Goal: Check status

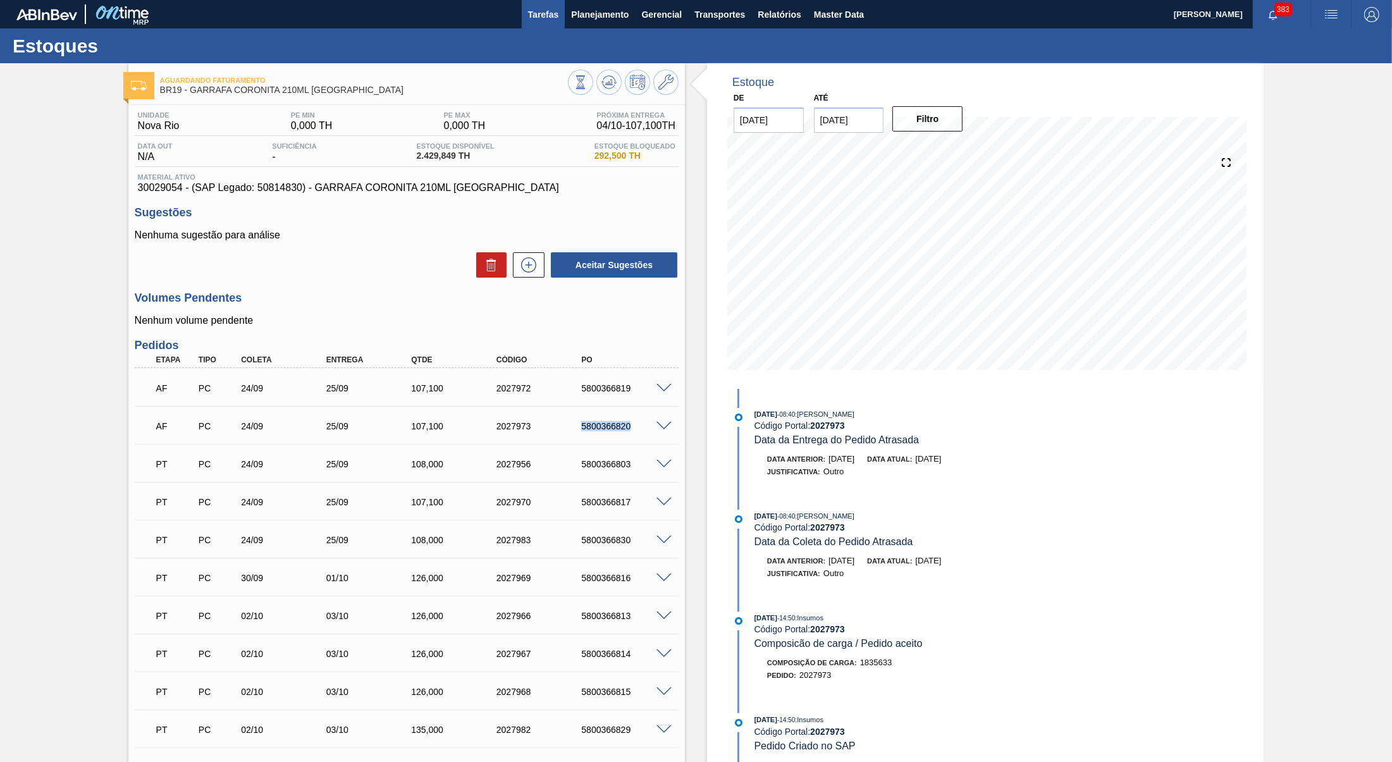
click at [559, 25] on button "Tarefas" at bounding box center [544, 14] width 44 height 28
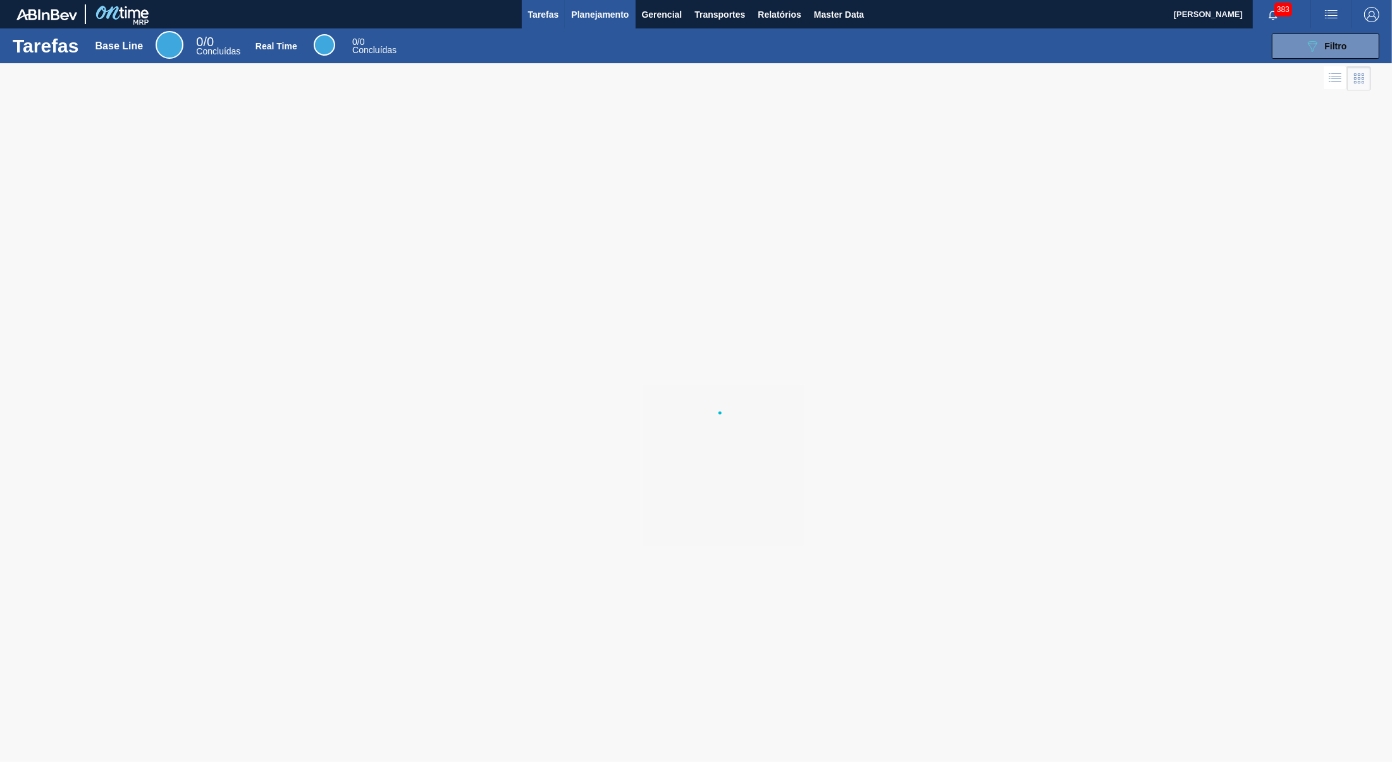
click at [594, 20] on span "Planejamento" at bounding box center [600, 14] width 58 height 15
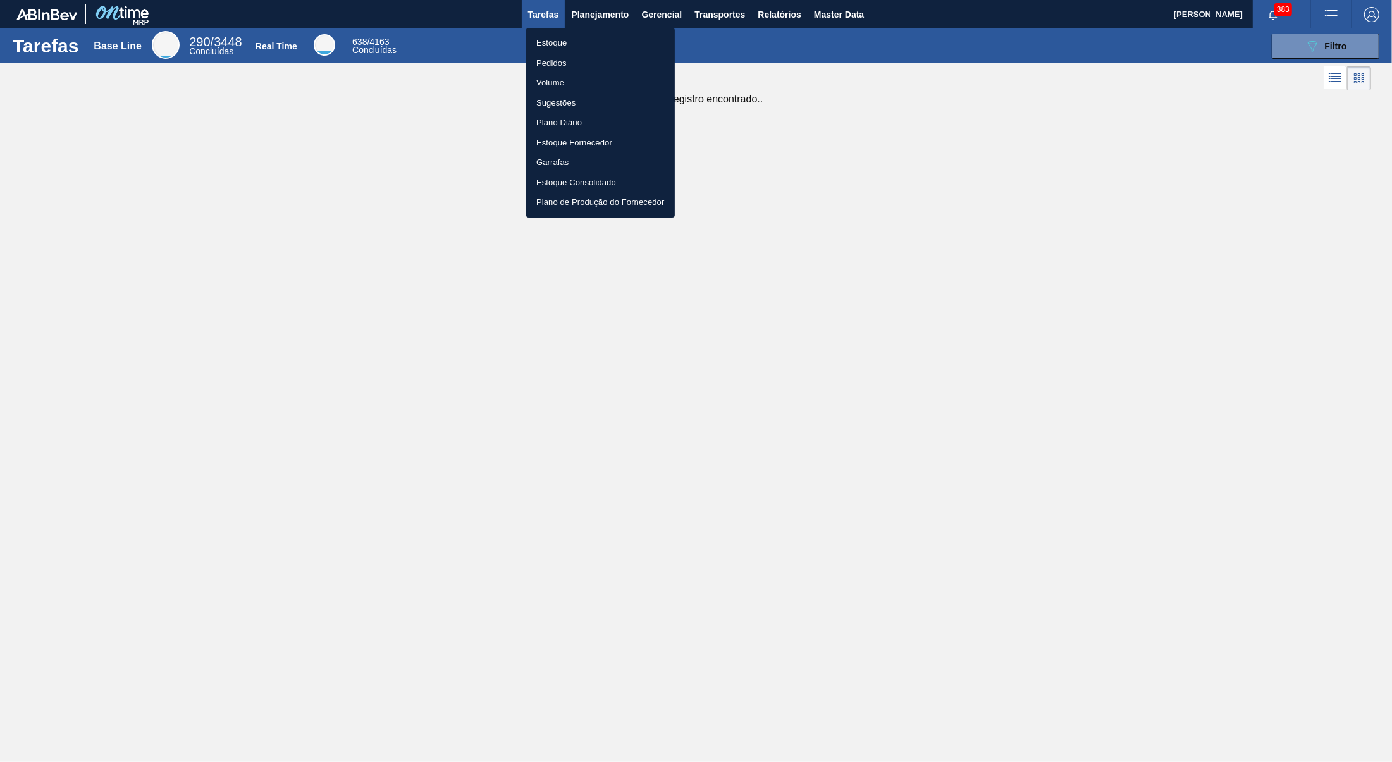
click at [622, 28] on div at bounding box center [696, 381] width 1392 height 762
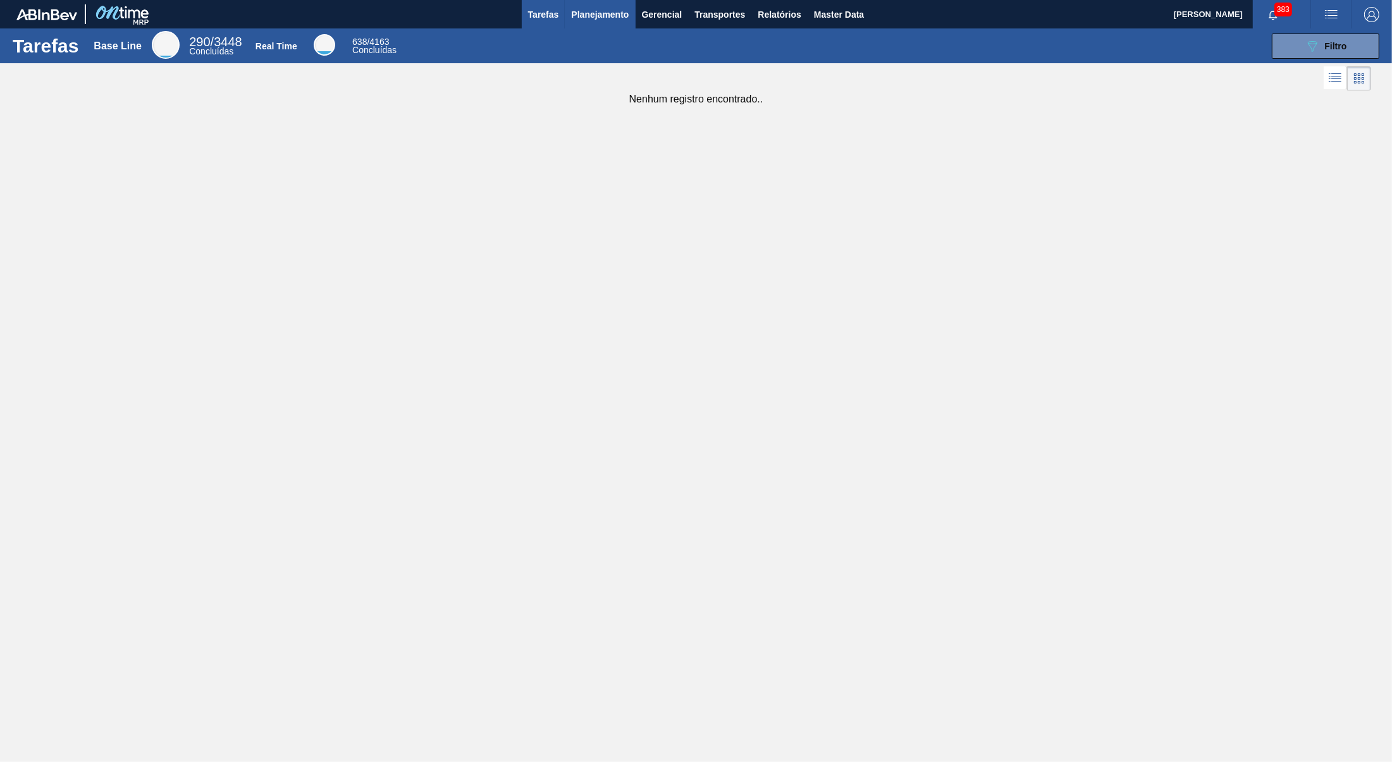
click at [593, 9] on span "Planejamento" at bounding box center [600, 14] width 58 height 15
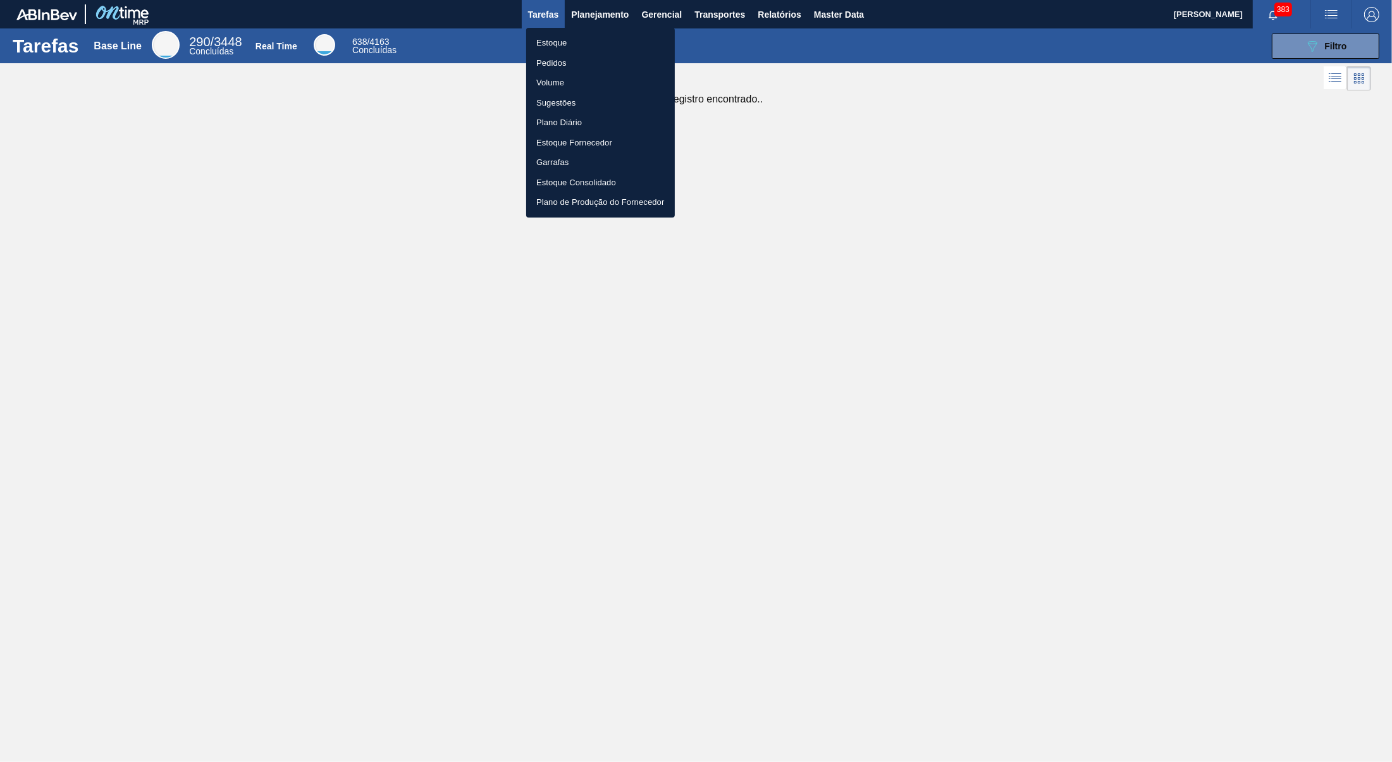
click at [575, 34] on li "Estoque" at bounding box center [600, 43] width 149 height 20
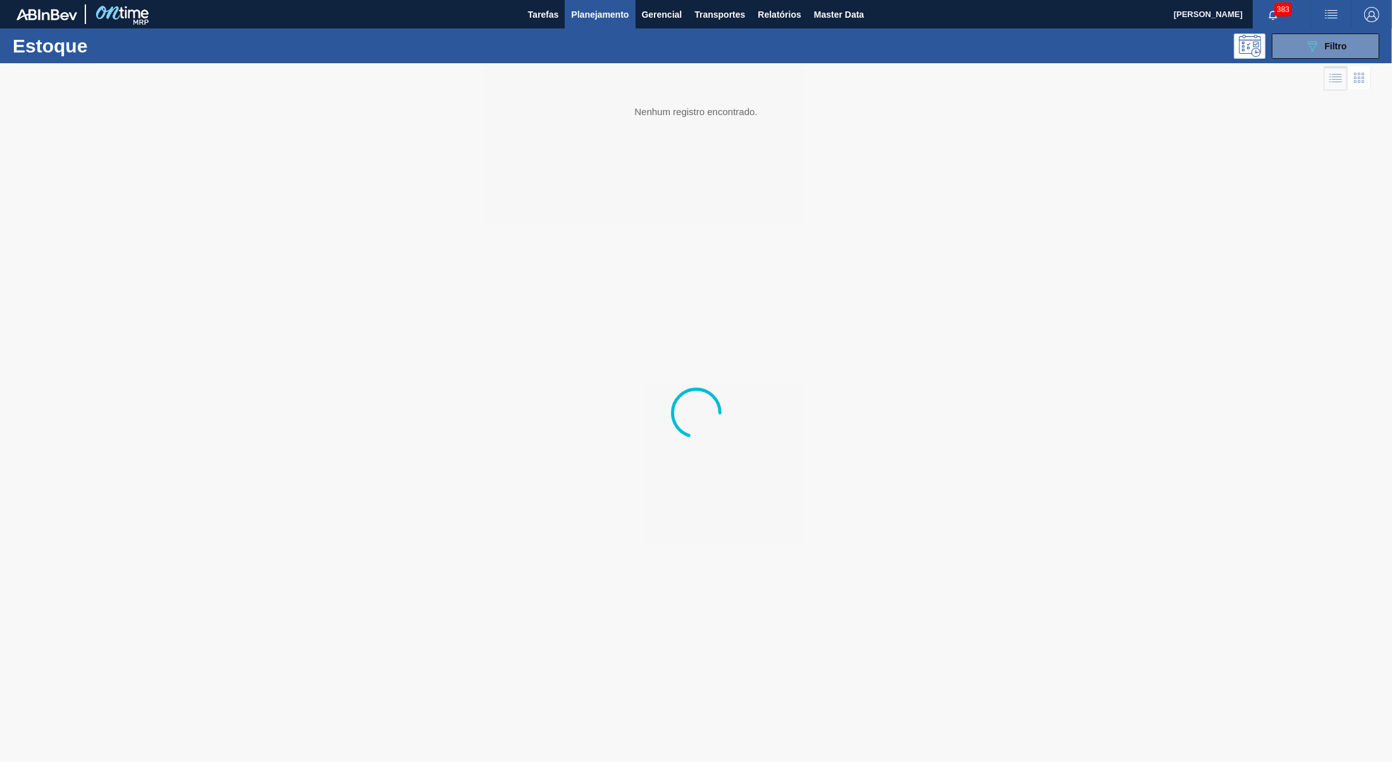
click at [1306, 50] on icon "089F7B8B-B2A5-4AFE-B5C0-19BA573D28AC" at bounding box center [1312, 46] width 15 height 15
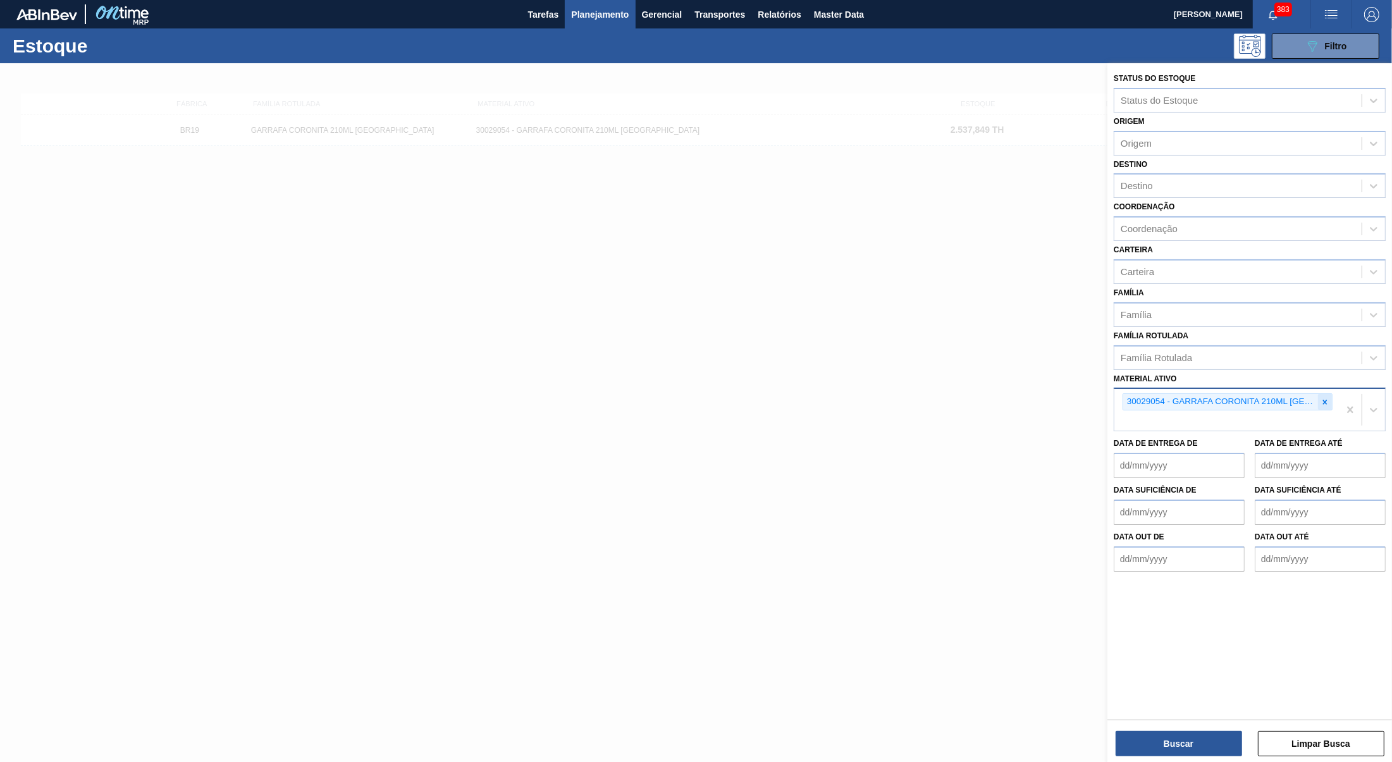
click at [1322, 398] on div at bounding box center [1325, 402] width 14 height 16
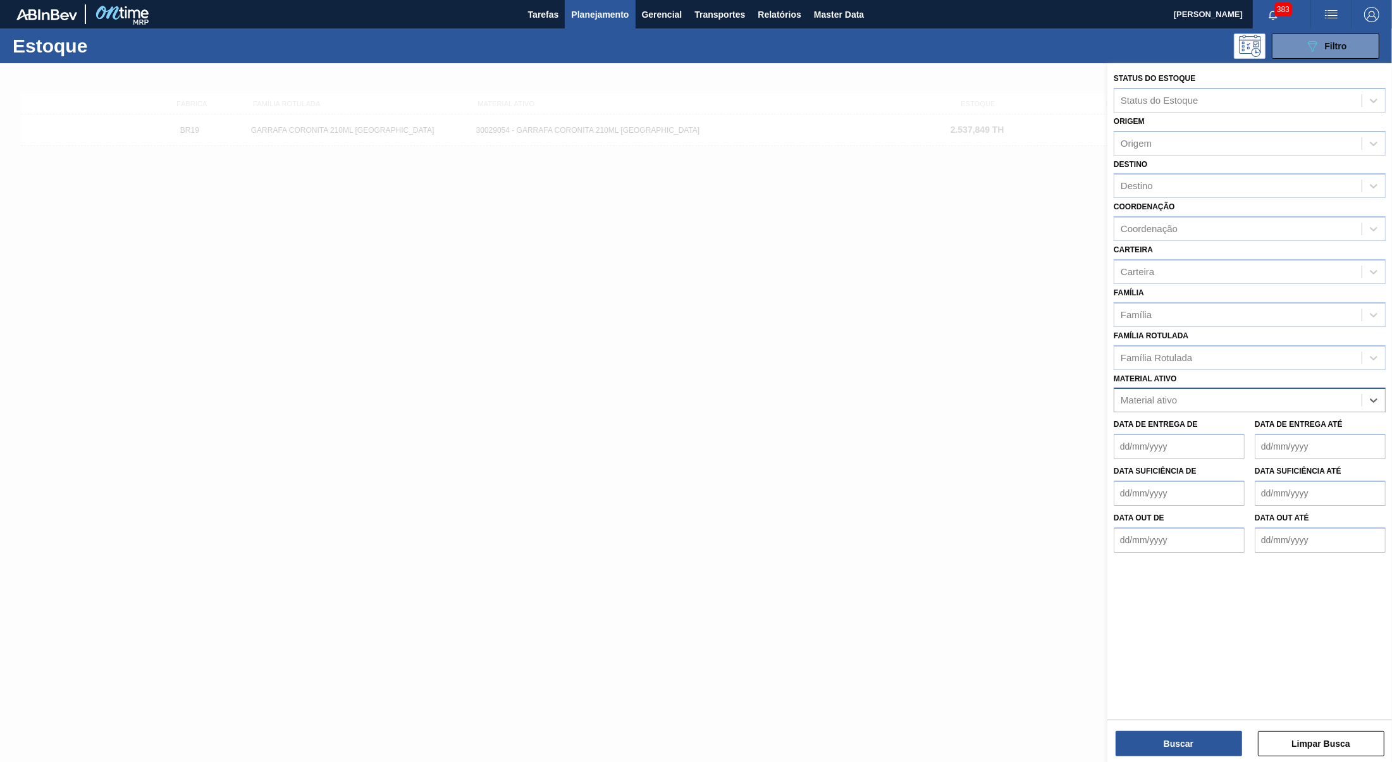
paste ativo "30003498"
type ativo "30003498"
click at [1268, 420] on div "30003498 - CARVAO;SUPERATIVADO;RFB-SA1;" at bounding box center [1250, 431] width 272 height 23
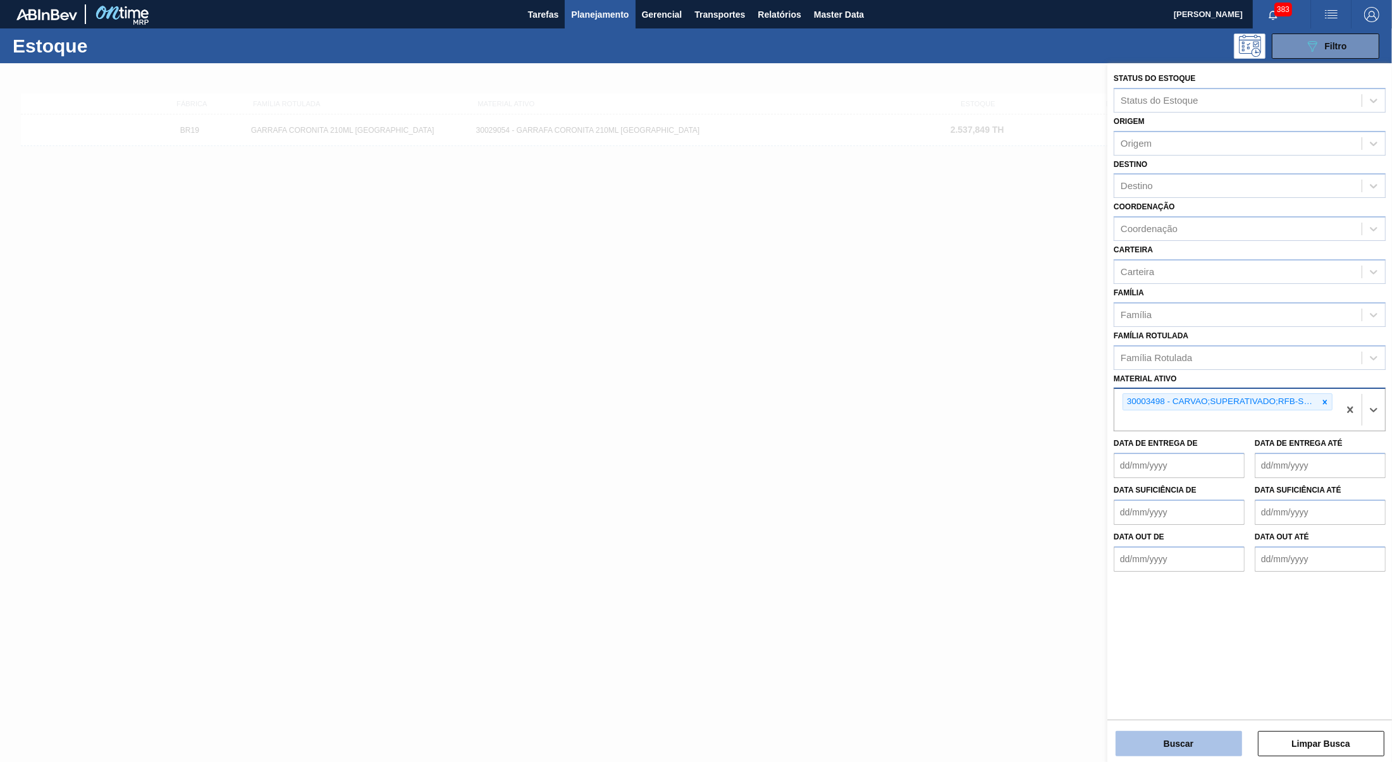
click at [1148, 752] on button "Buscar" at bounding box center [1178, 743] width 126 height 25
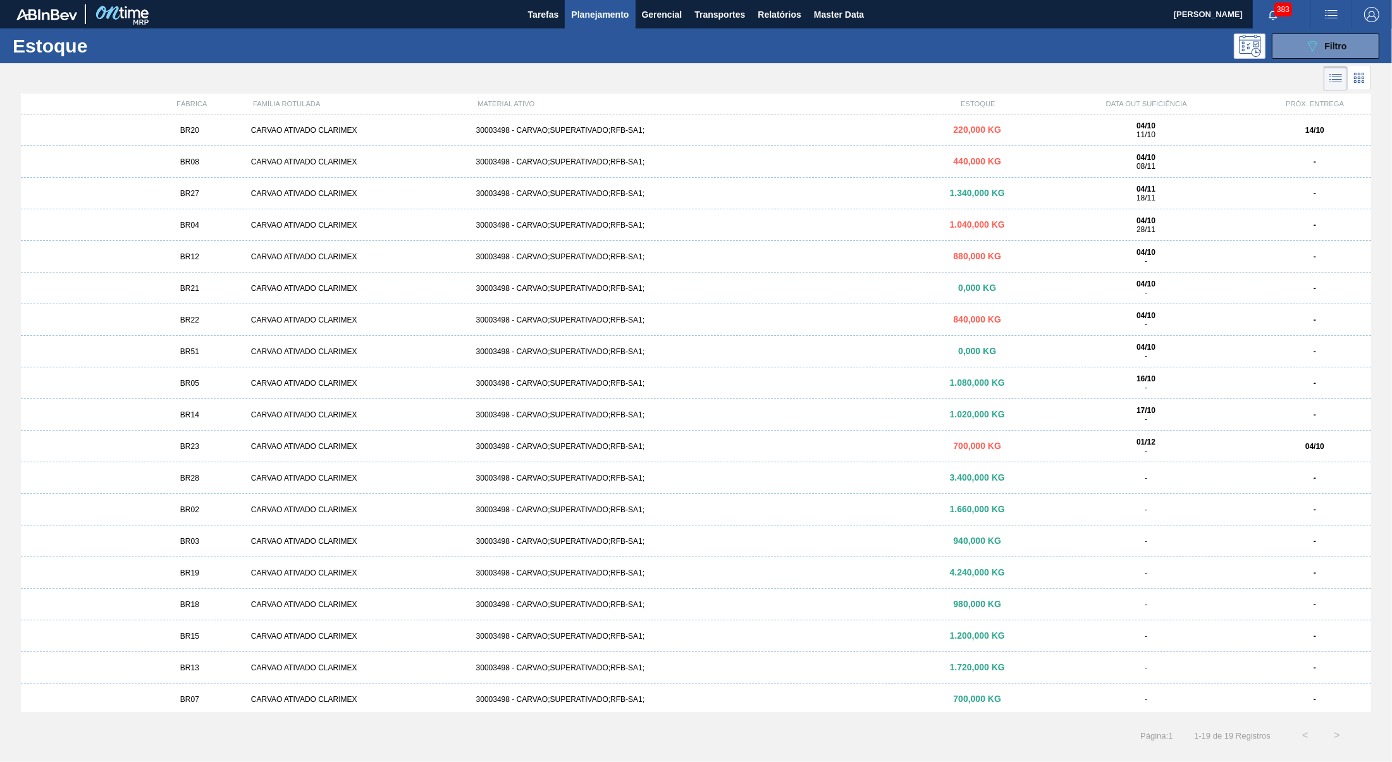
click at [720, 140] on div "BR20 CARVAO ATIVADO CLARIMEX 30003498 - CARVAO;SUPERATIVADO;RFB-SA1; 220,000 KG…" at bounding box center [696, 130] width 1350 height 32
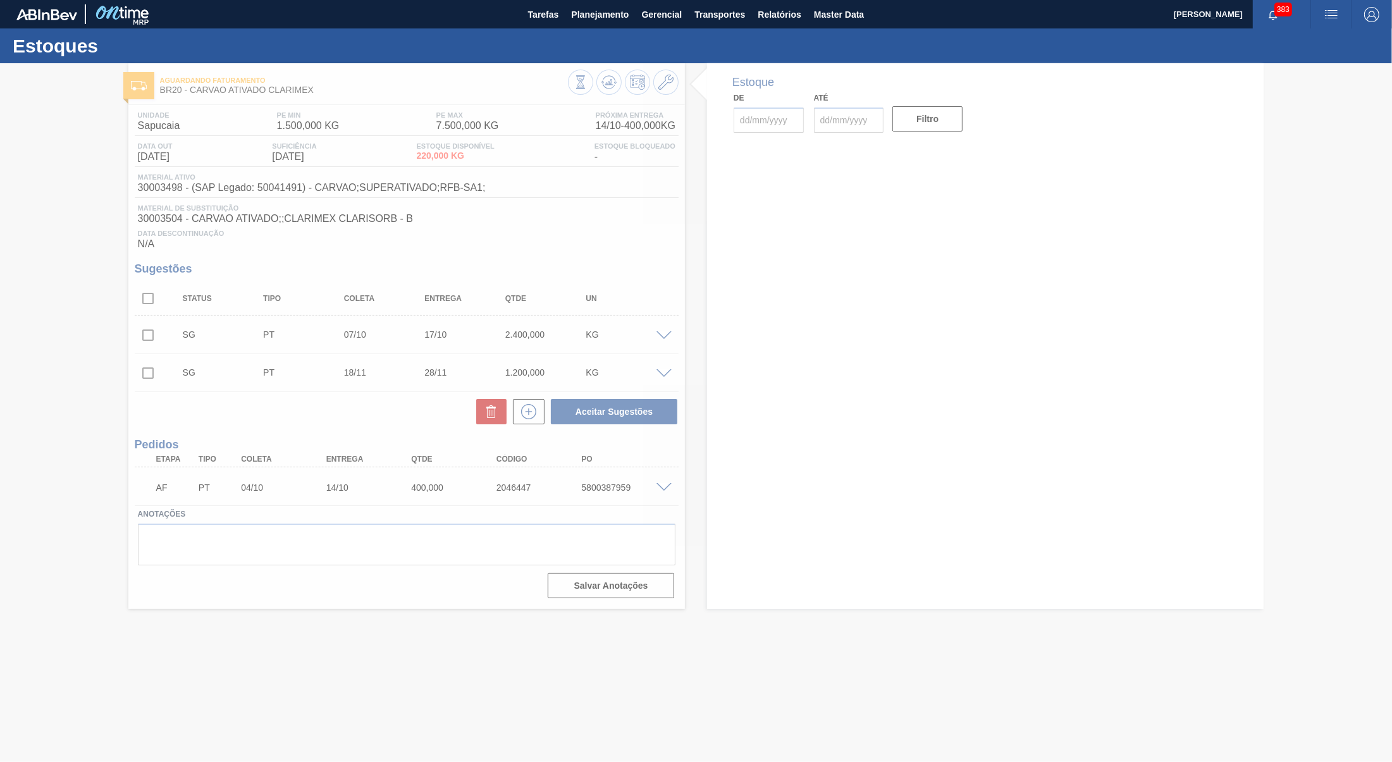
type input "[DATE]"
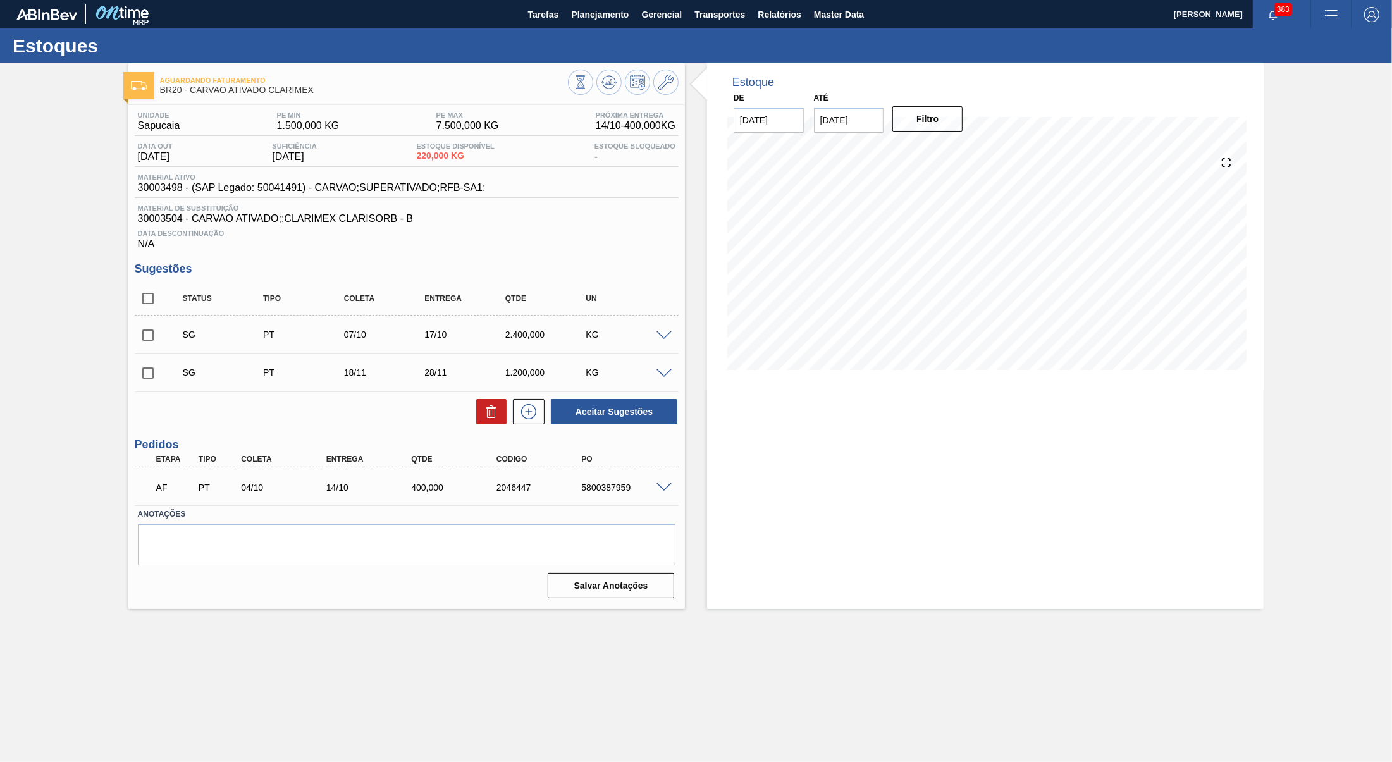
click at [661, 493] on span at bounding box center [663, 487] width 15 height 9
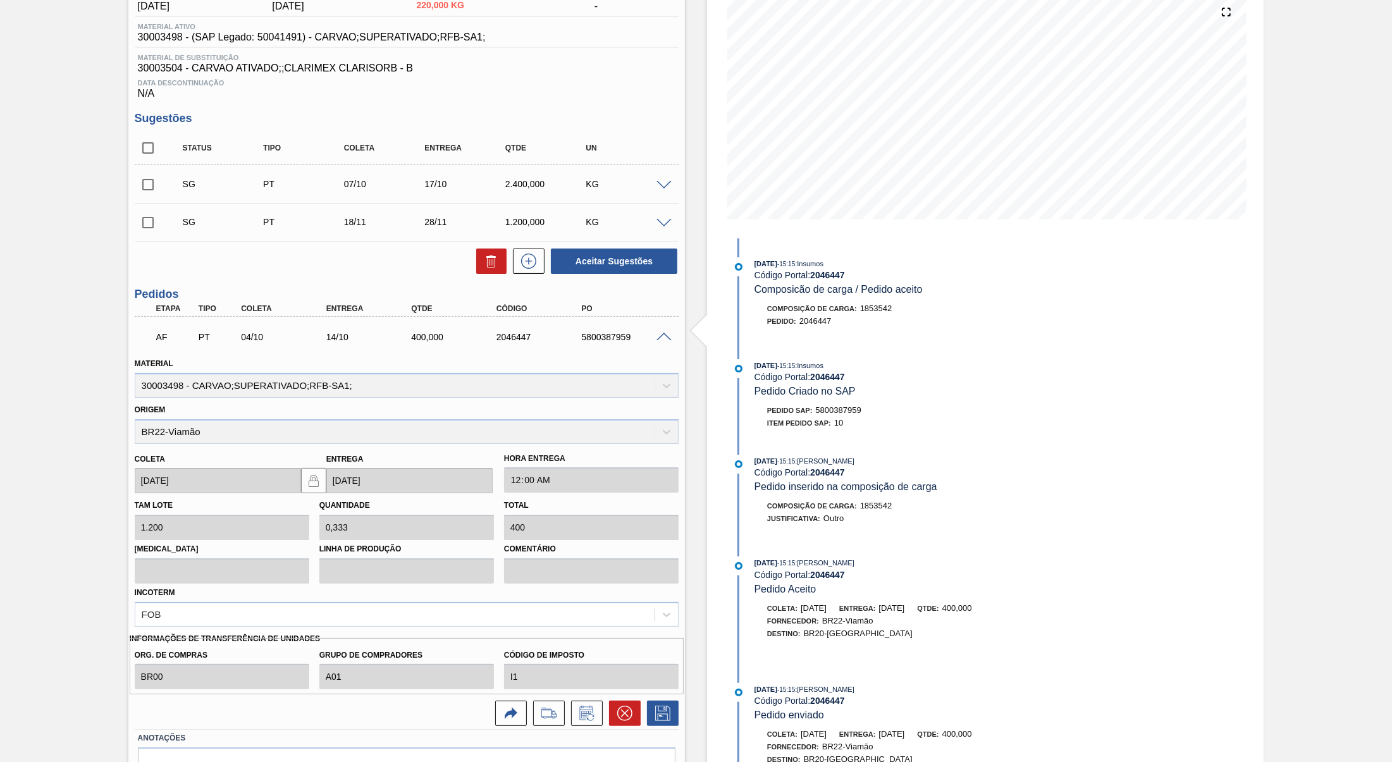
scroll to position [221, 0]
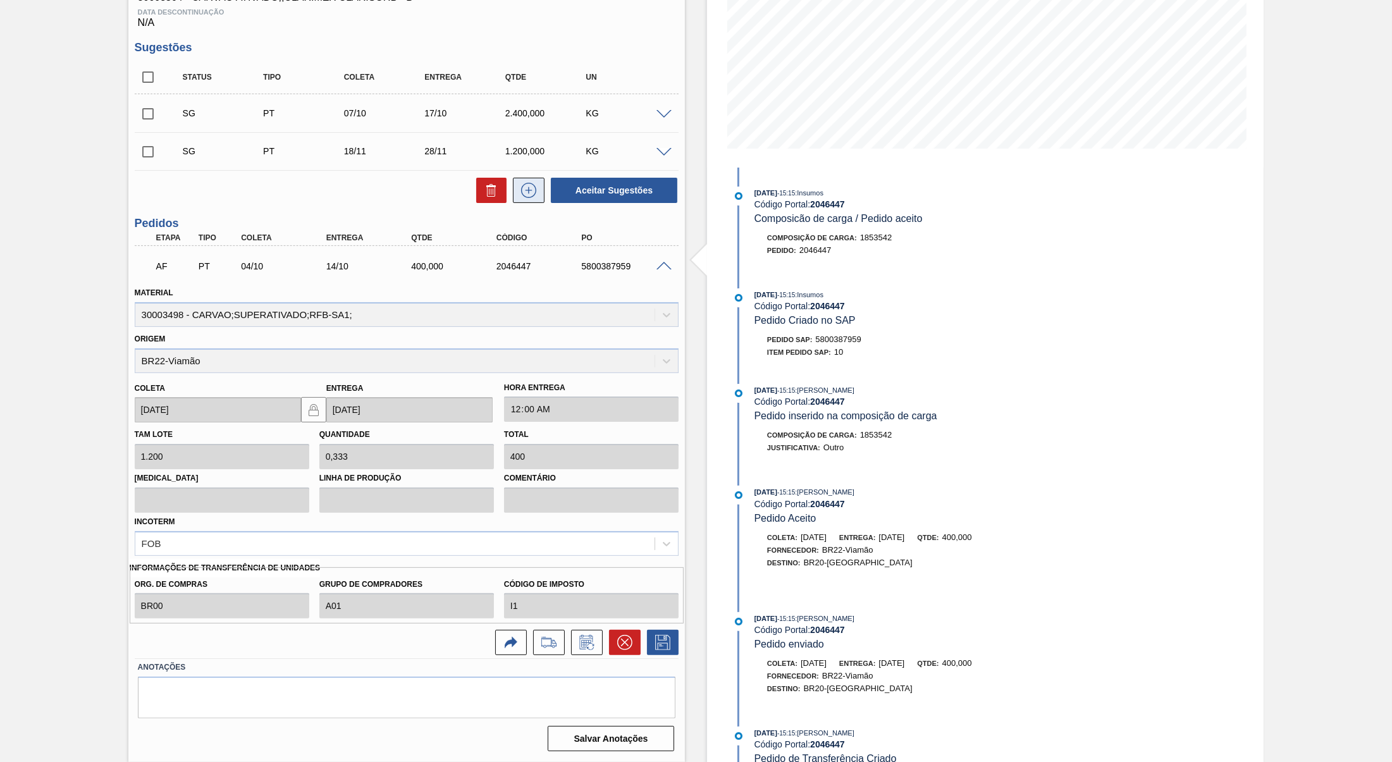
click at [529, 203] on button at bounding box center [529, 190] width 32 height 25
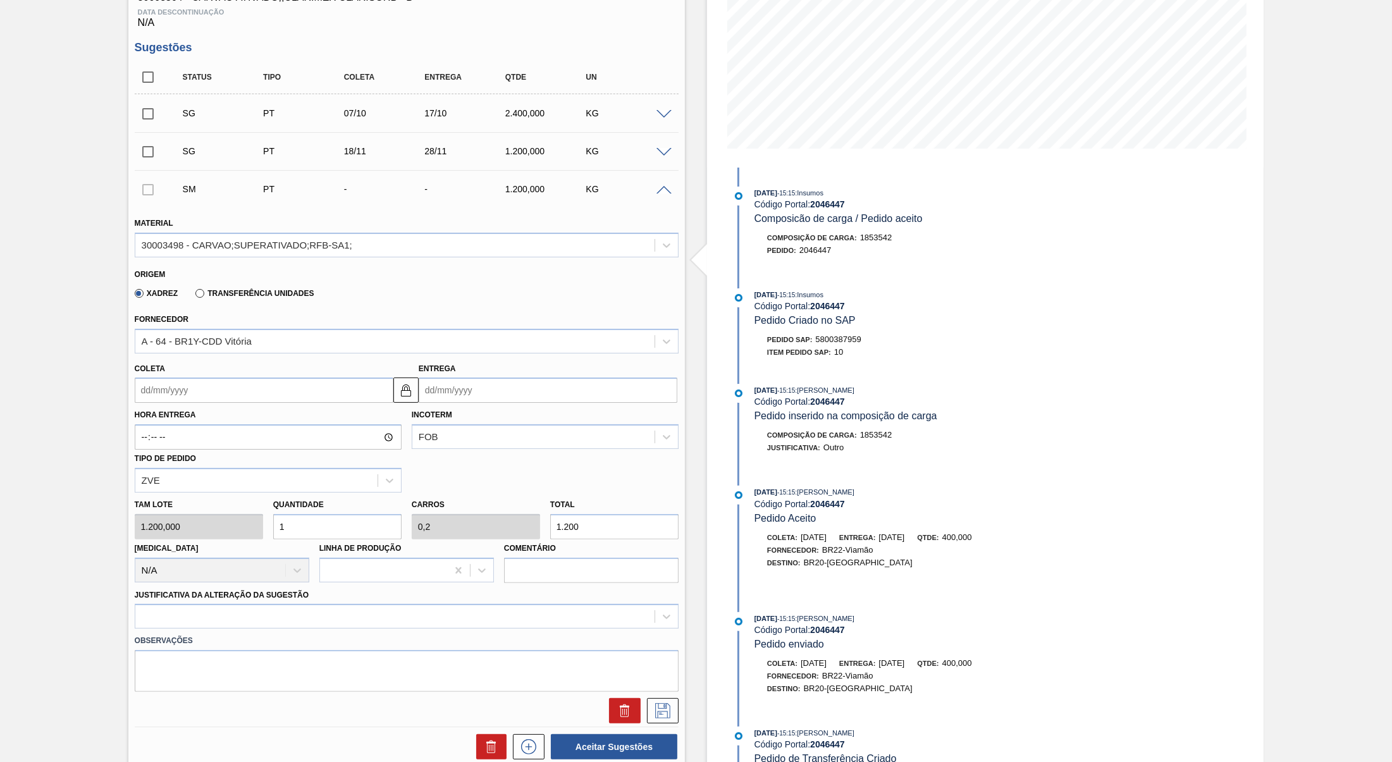
click at [672, 118] on div at bounding box center [665, 113] width 25 height 9
click at [666, 120] on span at bounding box center [663, 114] width 15 height 9
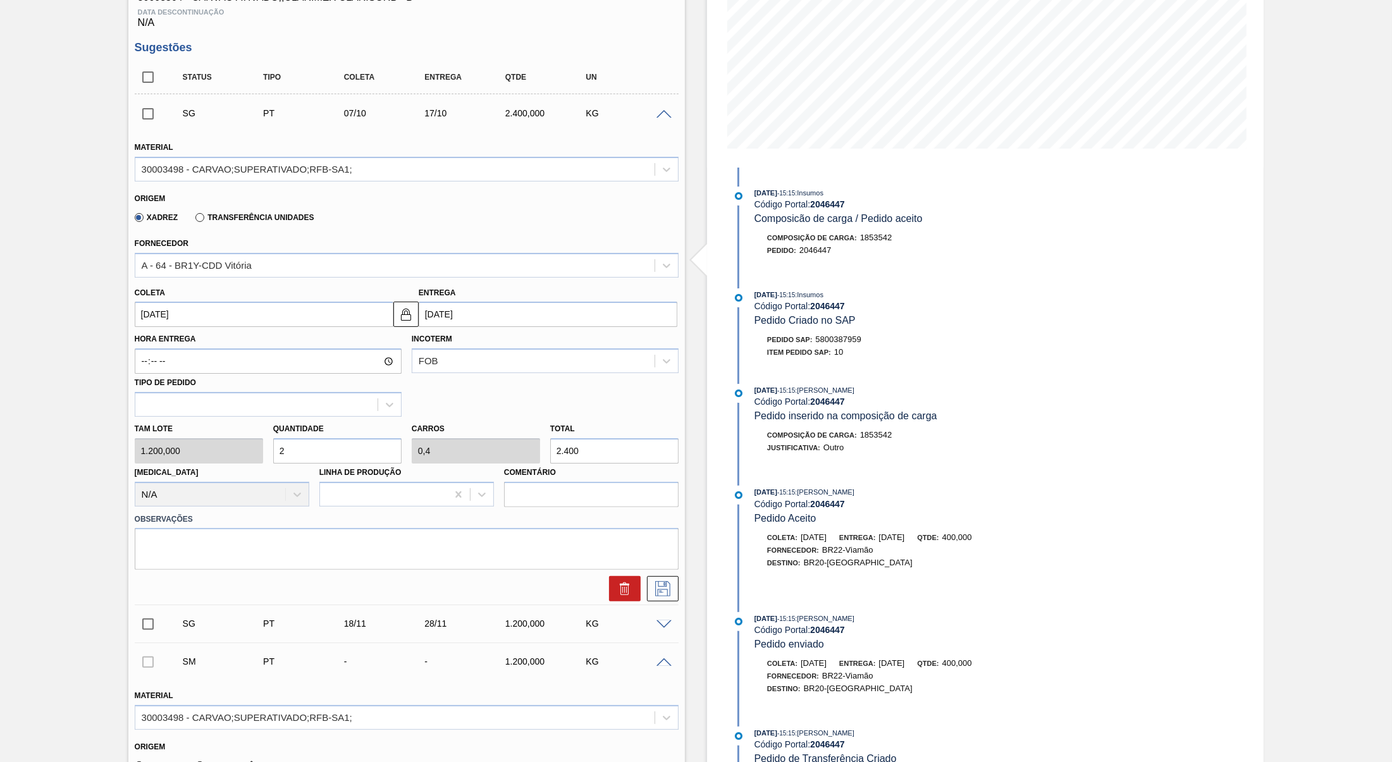
click at [294, 427] on div "Tam lote 1.200,000 Quantidade 2 Carros 0,4 Total 2.400 [MEDICAL_DATA] N/A Linha…" at bounding box center [407, 462] width 554 height 90
click at [275, 469] on div "[MEDICAL_DATA] N/A" at bounding box center [222, 485] width 175 height 43
click at [284, 457] on input "2" at bounding box center [337, 450] width 128 height 25
type input "1"
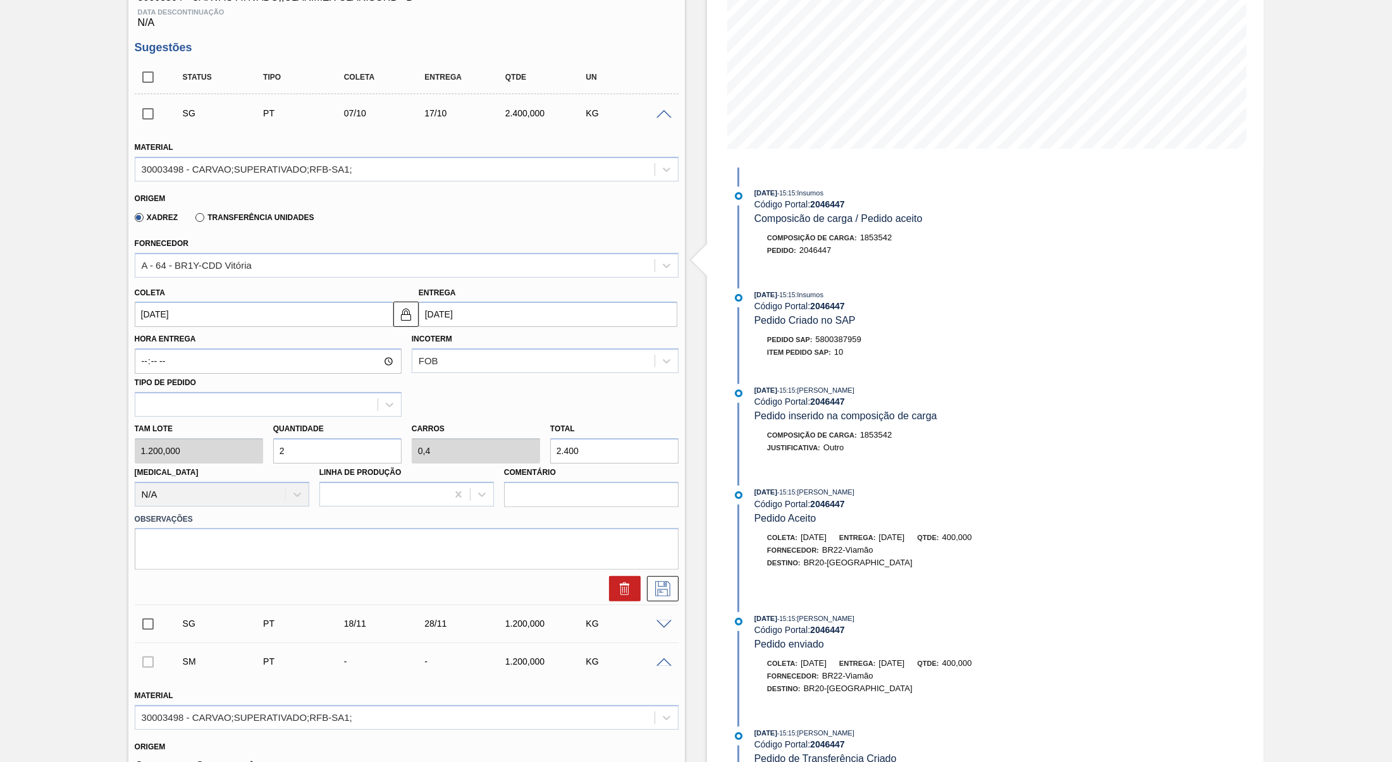
type input "0,2"
type input "1.200"
type input "1"
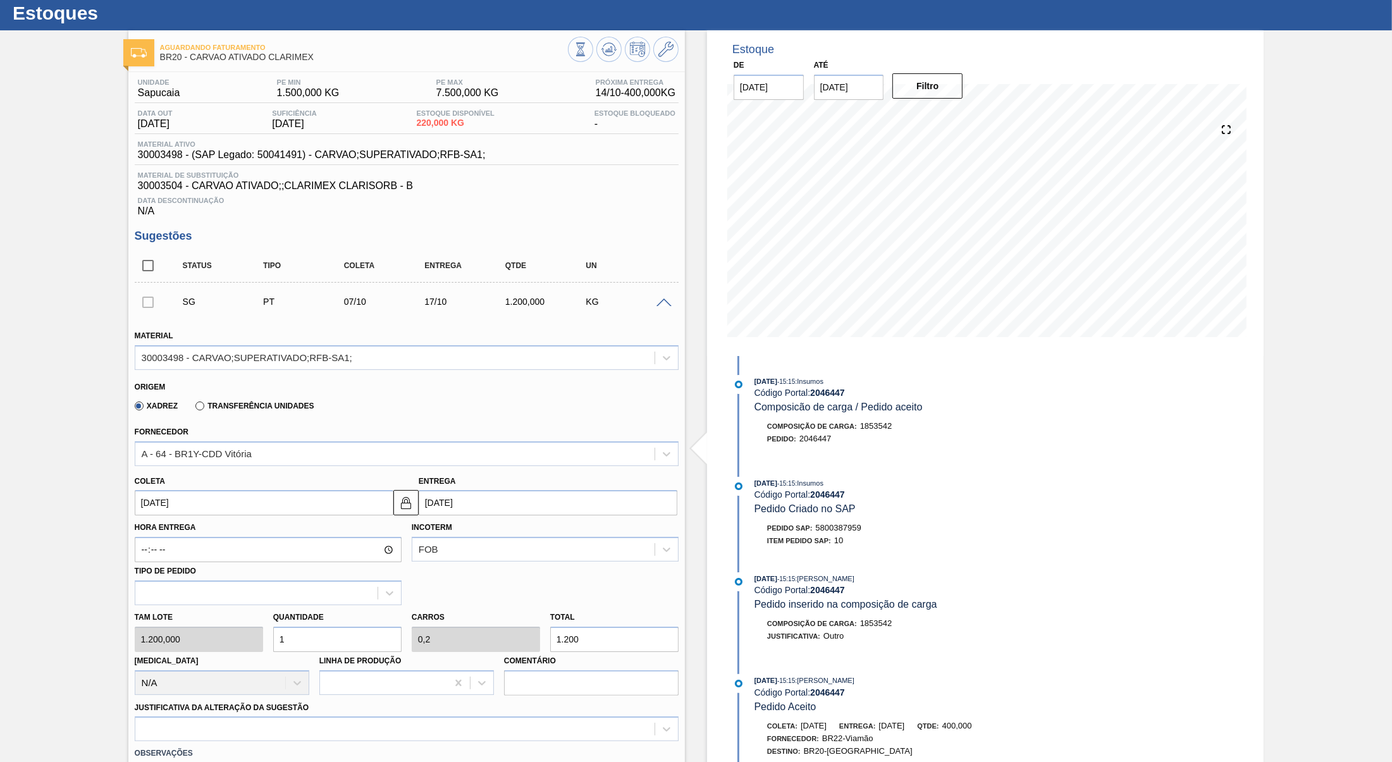
scroll to position [0, 0]
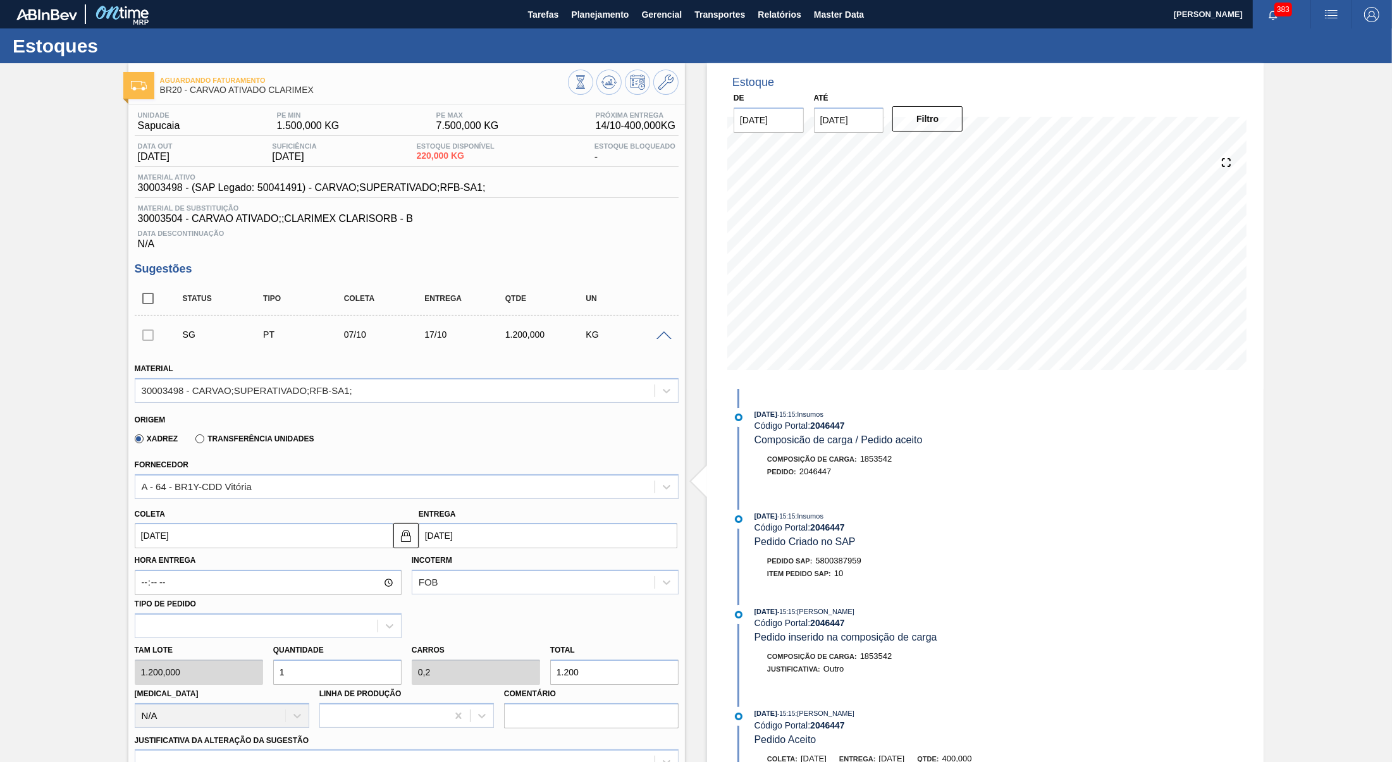
click at [857, 116] on input "[DATE]" at bounding box center [849, 119] width 70 height 25
click at [951, 150] on button "Next Month" at bounding box center [955, 150] width 9 height 9
click at [833, 285] on div "30" at bounding box center [828, 293] width 17 height 17
type input "[DATE]"
click at [913, 114] on button "Filtro" at bounding box center [927, 118] width 70 height 25
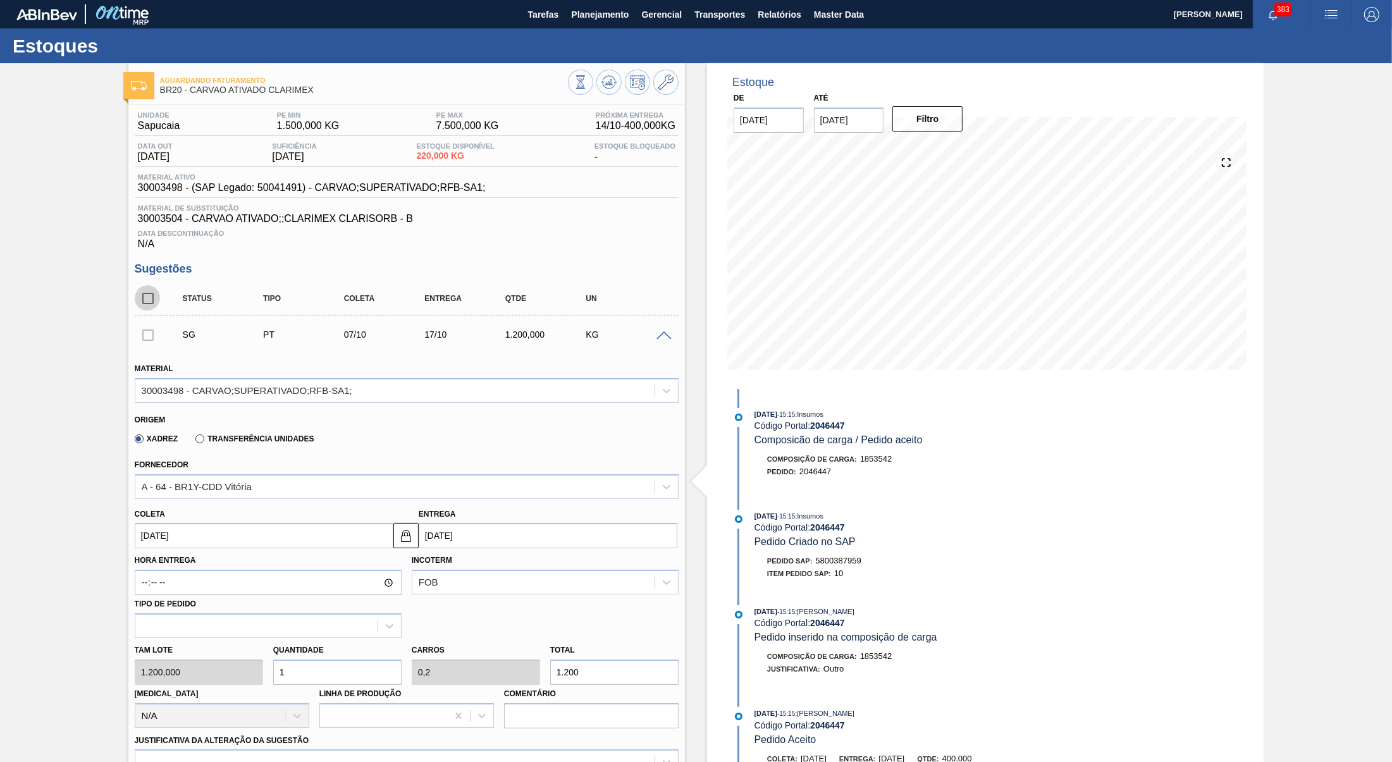
click at [147, 307] on input "checkbox" at bounding box center [148, 298] width 27 height 27
checkbox input "true"
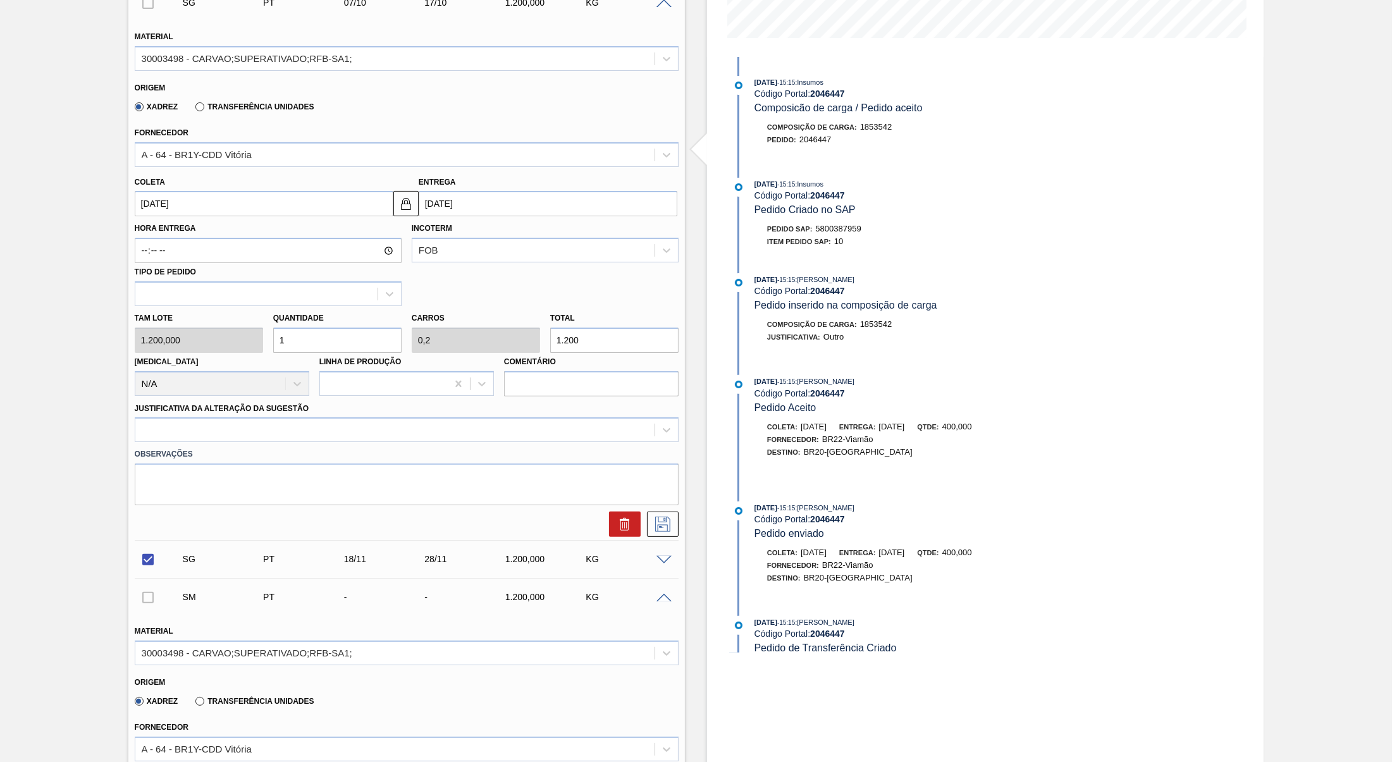
scroll to position [531, 0]
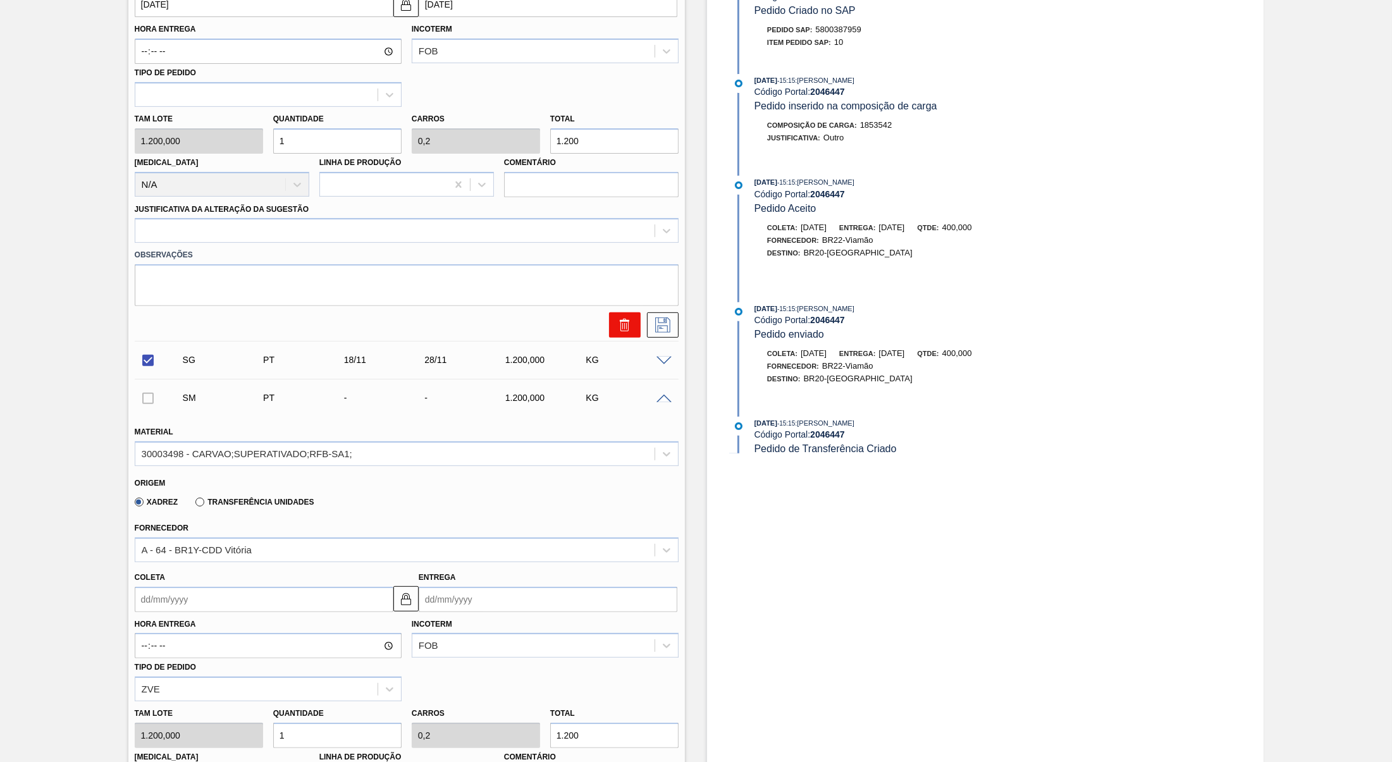
click at [634, 326] on button at bounding box center [625, 324] width 32 height 25
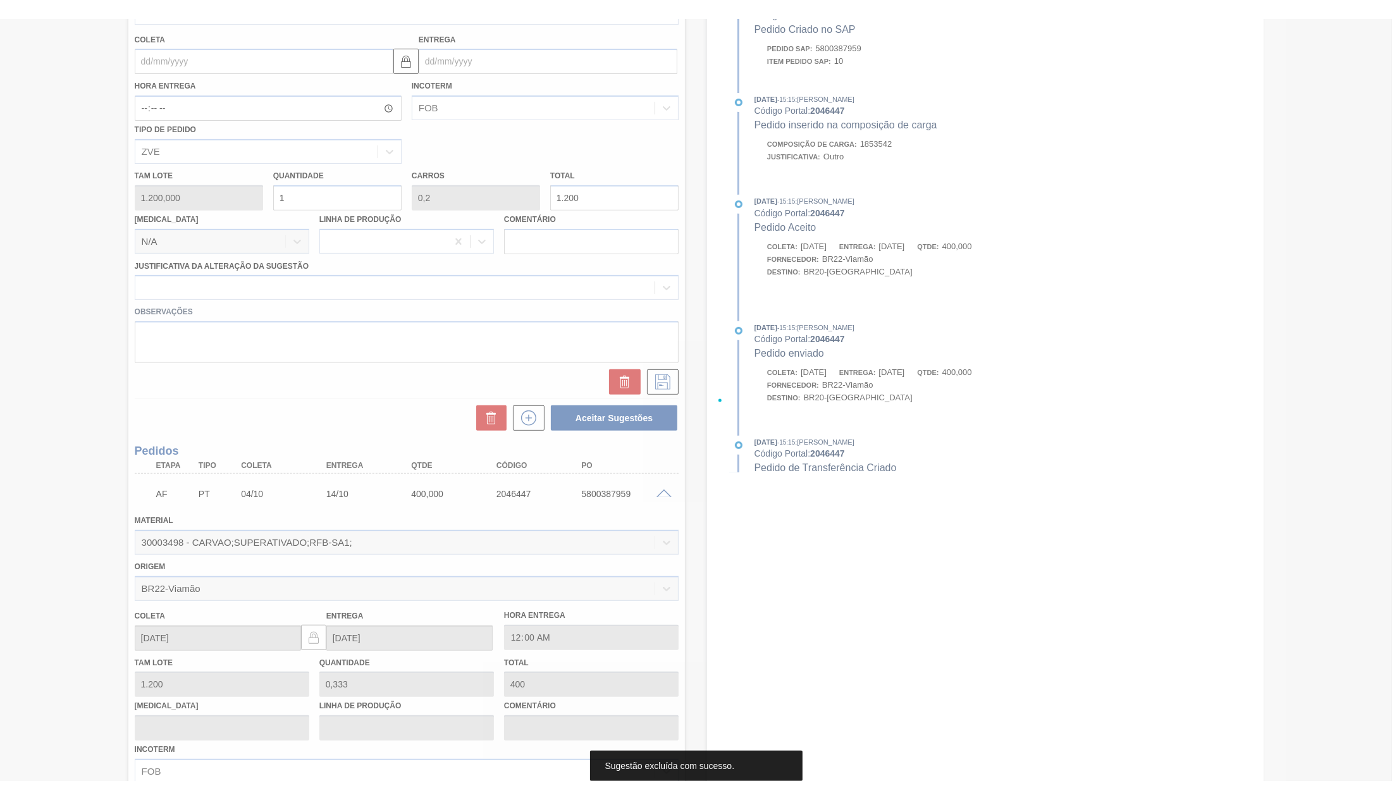
scroll to position [0, 0]
